Goal: Transaction & Acquisition: Purchase product/service

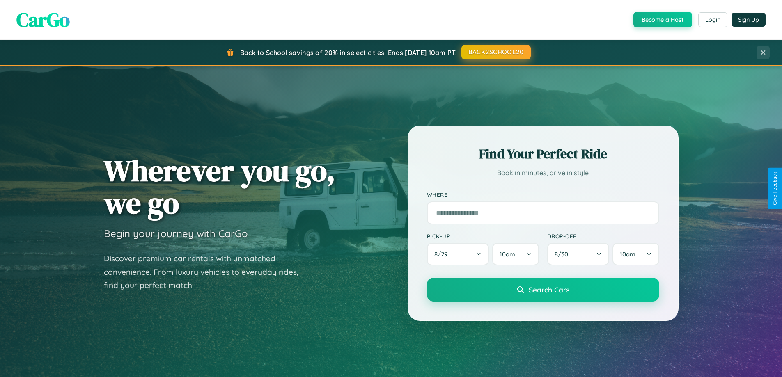
click at [496, 52] on button "BACK2SCHOOL20" at bounding box center [495, 52] width 69 height 15
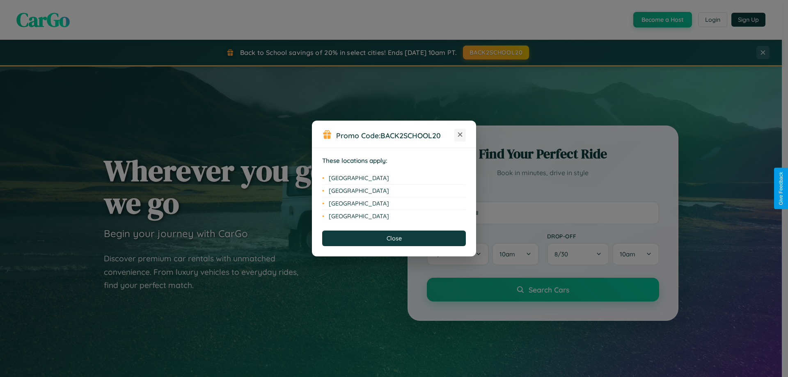
click at [460, 135] on icon at bounding box center [460, 135] width 5 height 5
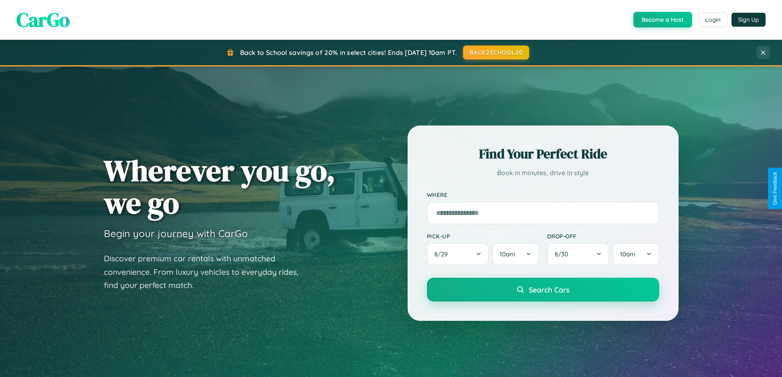
scroll to position [565, 0]
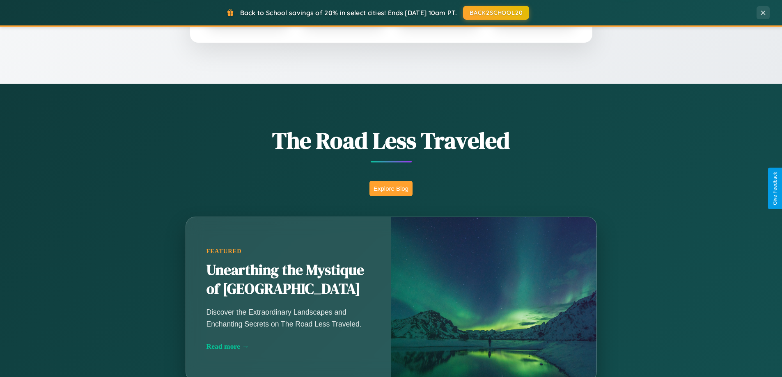
click at [391, 188] on button "Explore Blog" at bounding box center [391, 188] width 43 height 15
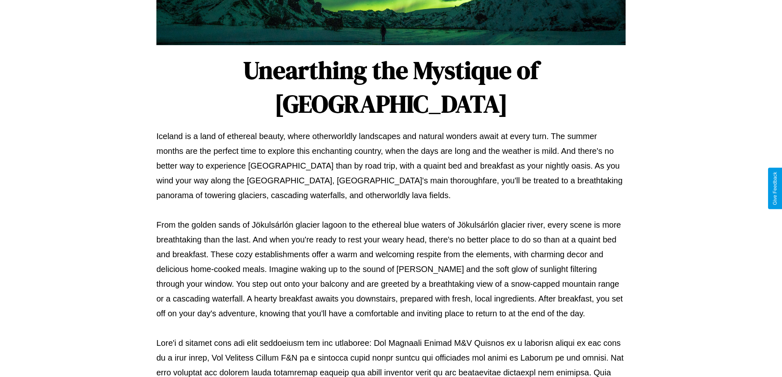
scroll to position [266, 0]
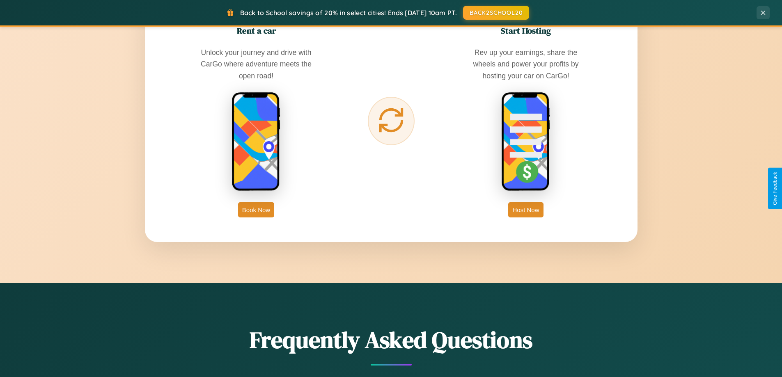
scroll to position [1319, 0]
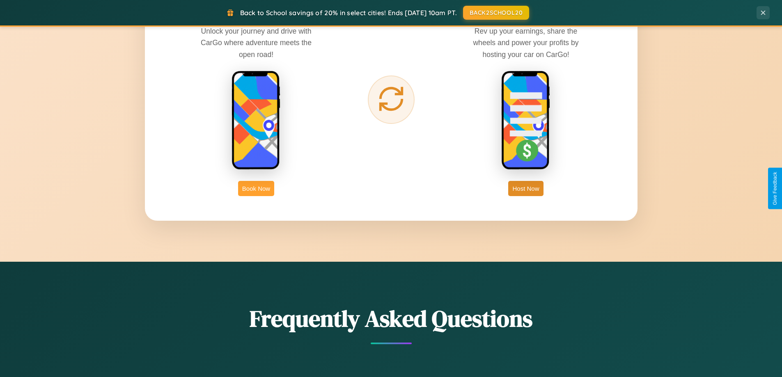
click at [256, 188] on button "Book Now" at bounding box center [256, 188] width 36 height 15
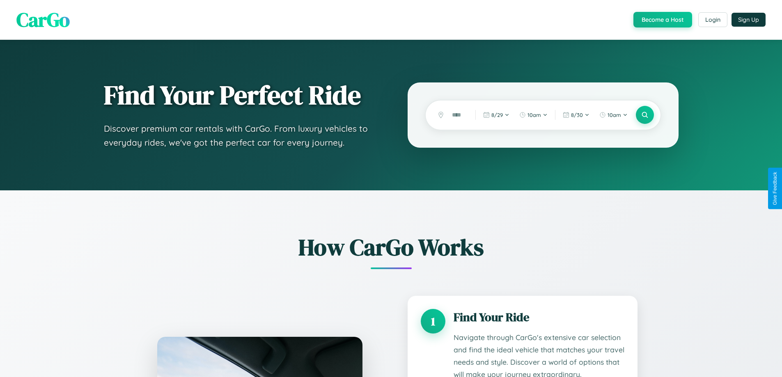
scroll to position [1332, 0]
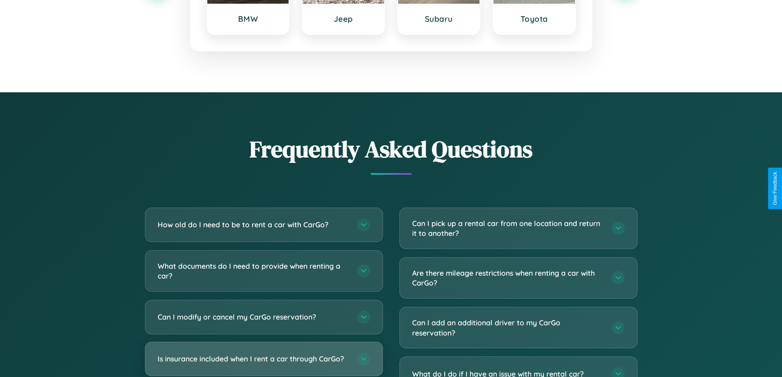
click at [264, 359] on h3 "Is insurance included when I rent a car through CarGo?" at bounding box center [253, 359] width 191 height 10
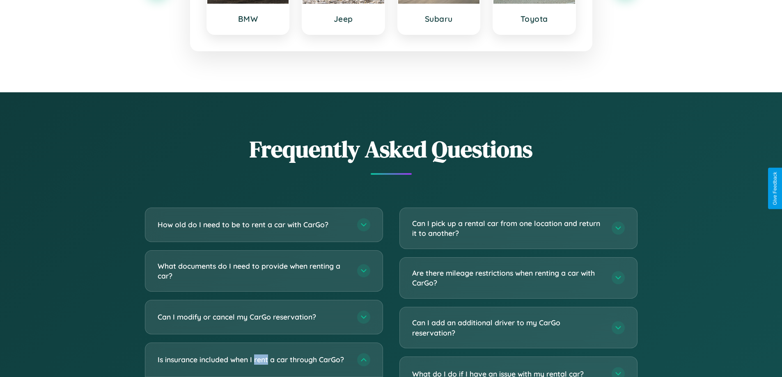
scroll to position [0, 0]
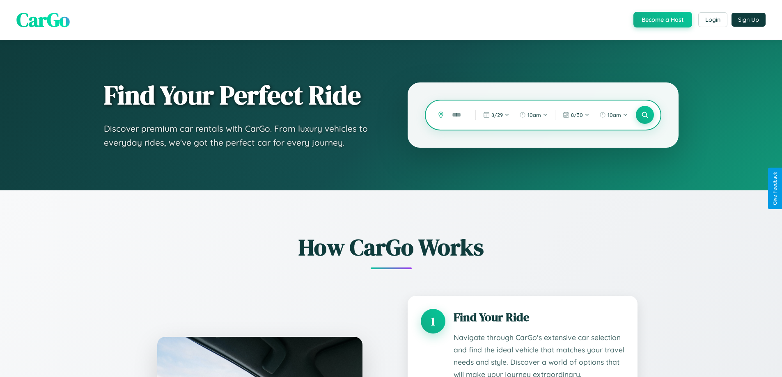
click at [458, 115] on input "text" at bounding box center [457, 115] width 19 height 14
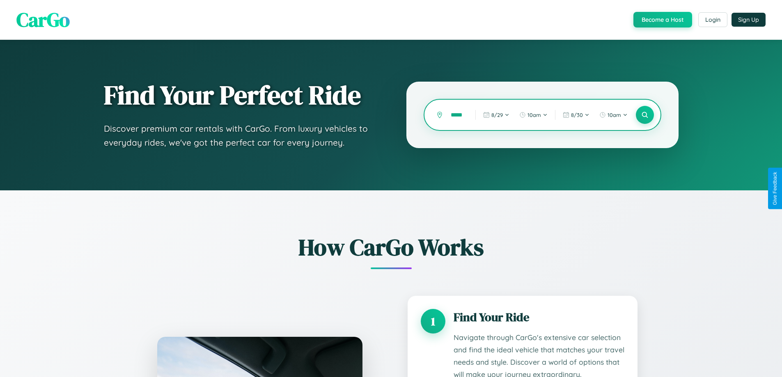
scroll to position [0, 2]
type input "*****"
click at [645, 115] on icon at bounding box center [645, 115] width 8 height 8
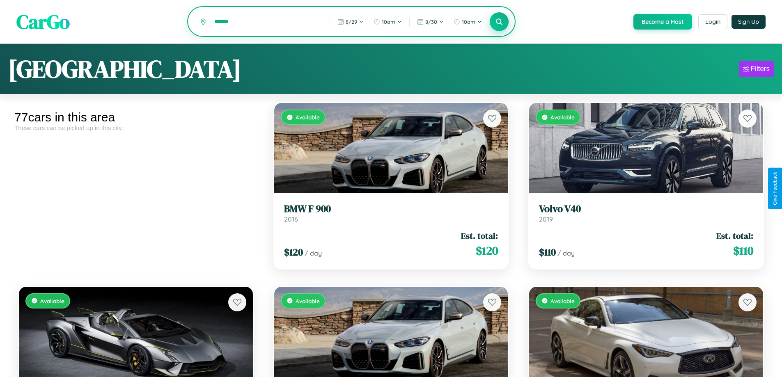
type input "******"
click at [499, 22] on icon at bounding box center [500, 22] width 8 height 8
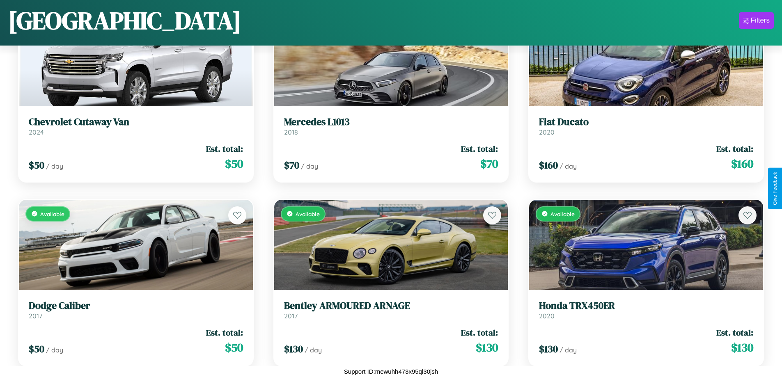
scroll to position [2689, 0]
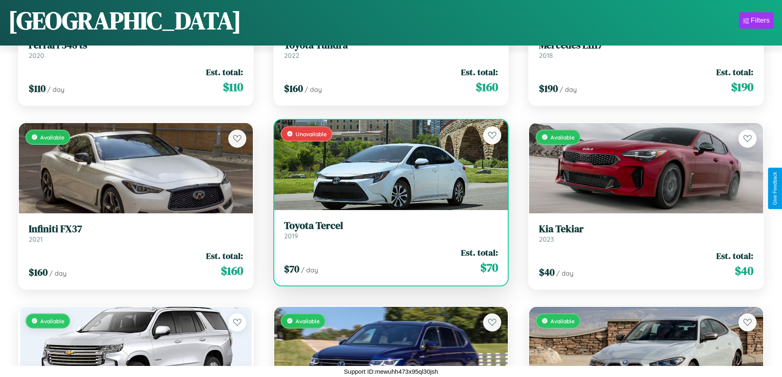
click at [388, 231] on h3 "Toyota Tercel" at bounding box center [391, 226] width 214 height 12
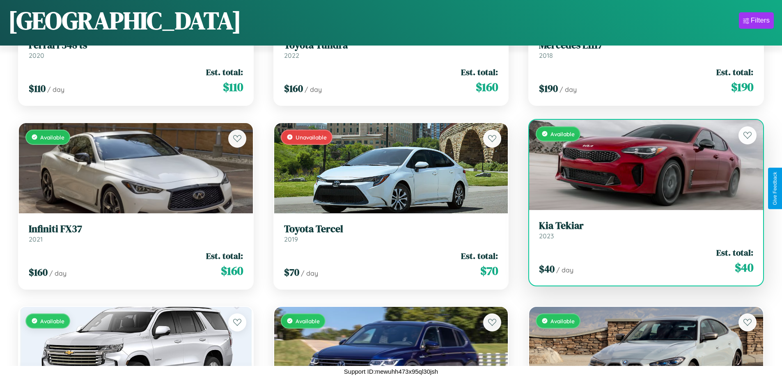
click at [641, 232] on link "Kia Tekiar 2023" at bounding box center [646, 230] width 214 height 20
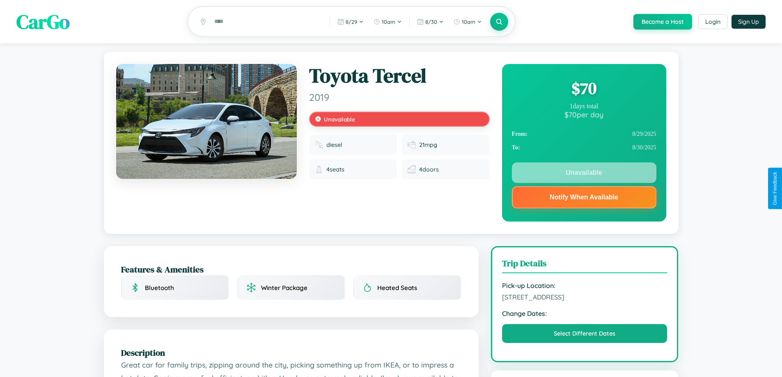
click at [584, 90] on div "$ 70" at bounding box center [584, 88] width 145 height 22
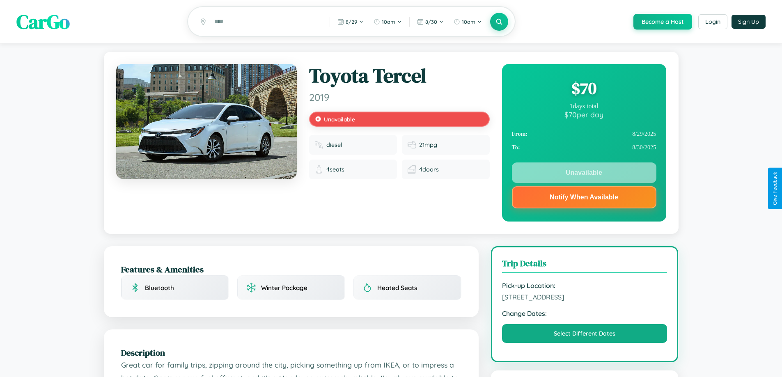
click at [584, 90] on div "$ 70" at bounding box center [584, 88] width 145 height 22
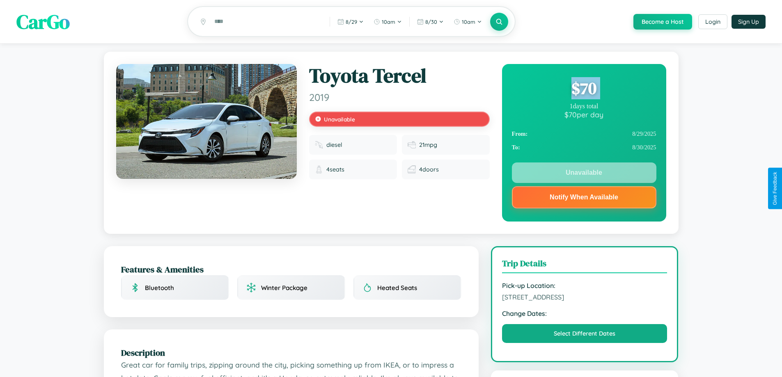
click at [584, 90] on div "$ 70" at bounding box center [584, 88] width 145 height 22
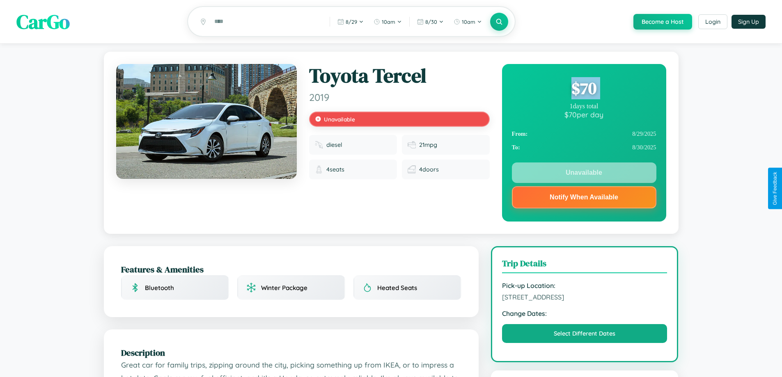
click at [584, 90] on div "$ 70" at bounding box center [584, 88] width 145 height 22
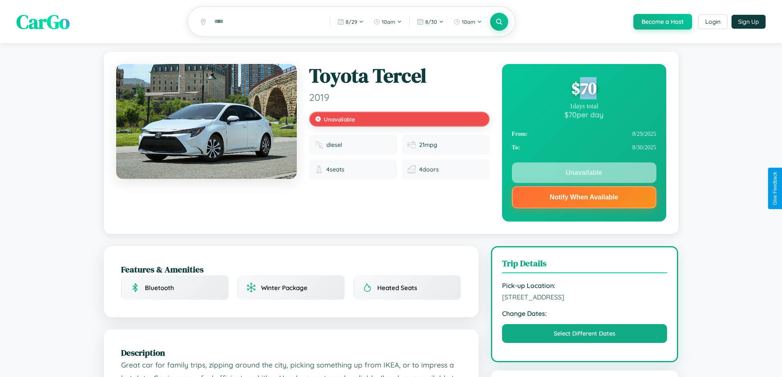
click at [584, 90] on div "$ 70" at bounding box center [584, 88] width 145 height 22
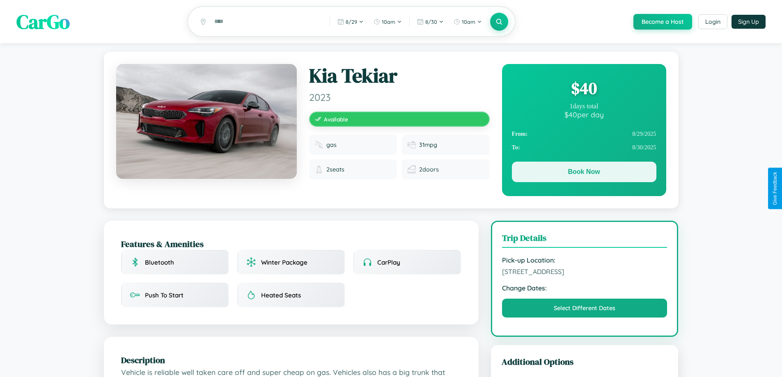
click at [584, 173] on button "Book Now" at bounding box center [584, 172] width 145 height 21
